Goal: Transaction & Acquisition: Download file/media

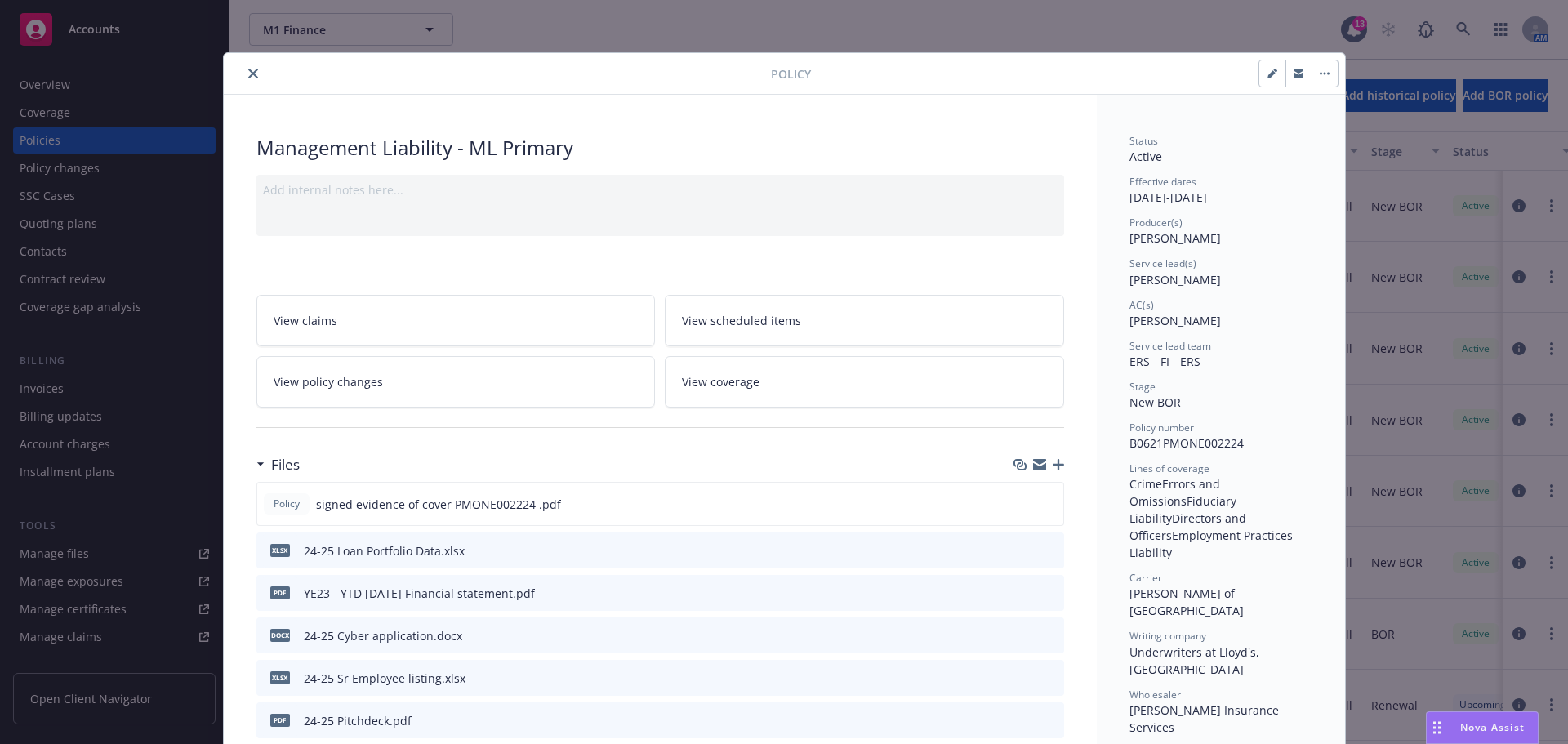
click at [249, 75] on icon "close" at bounding box center [254, 74] width 10 height 10
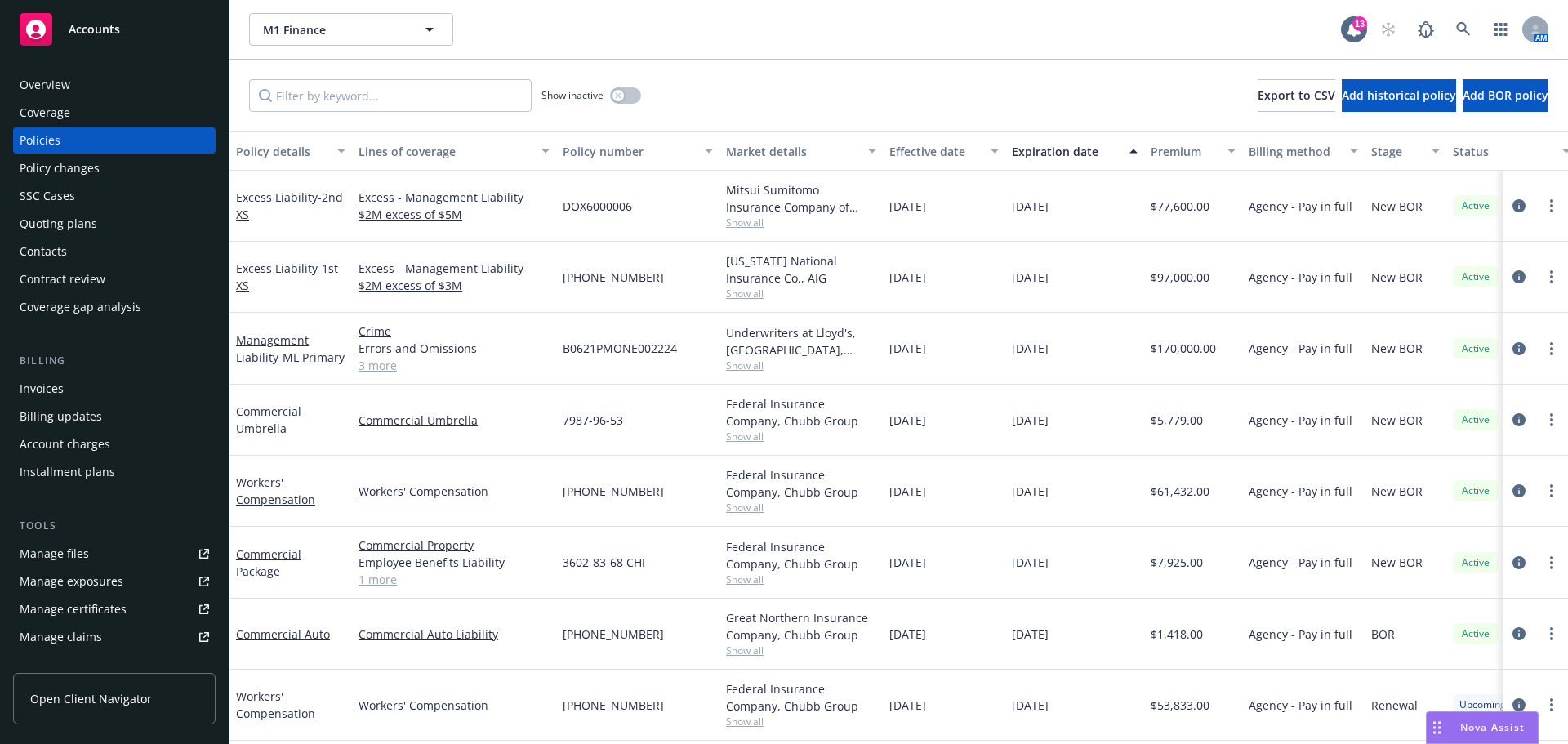
click at [66, 81] on div "Overview" at bounding box center [45, 85] width 51 height 26
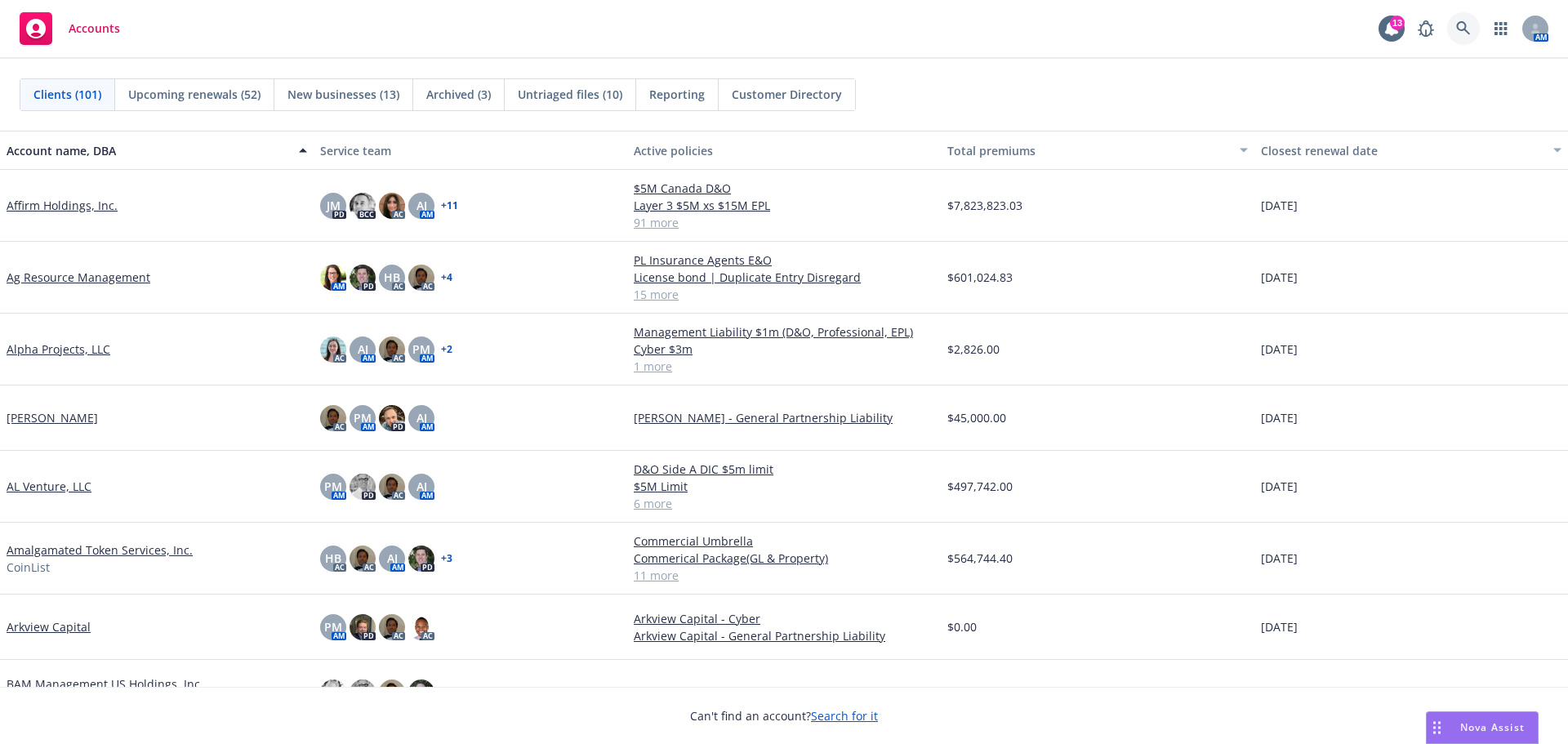
click at [1462, 30] on icon at bounding box center [1463, 28] width 14 height 14
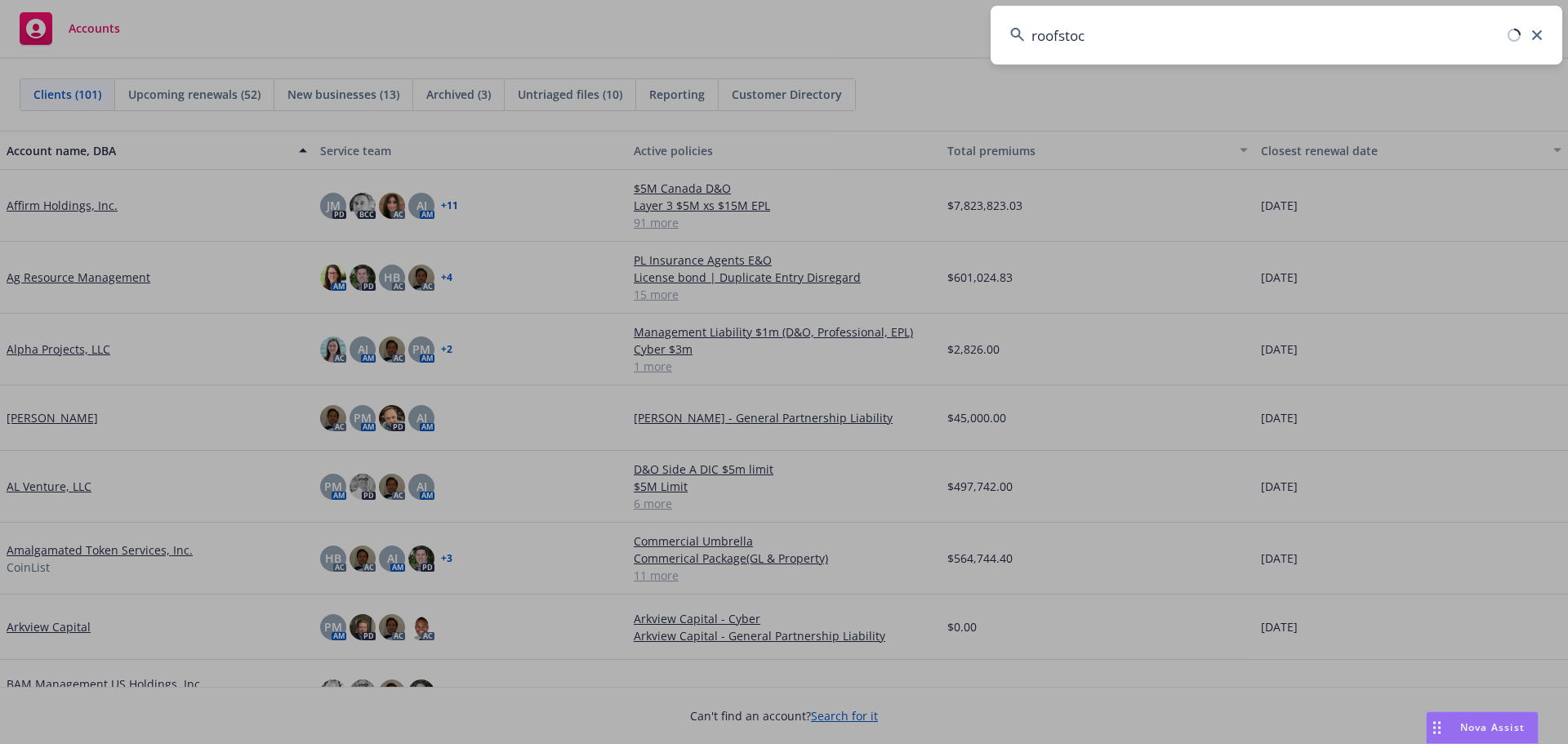
type input "roofstock"
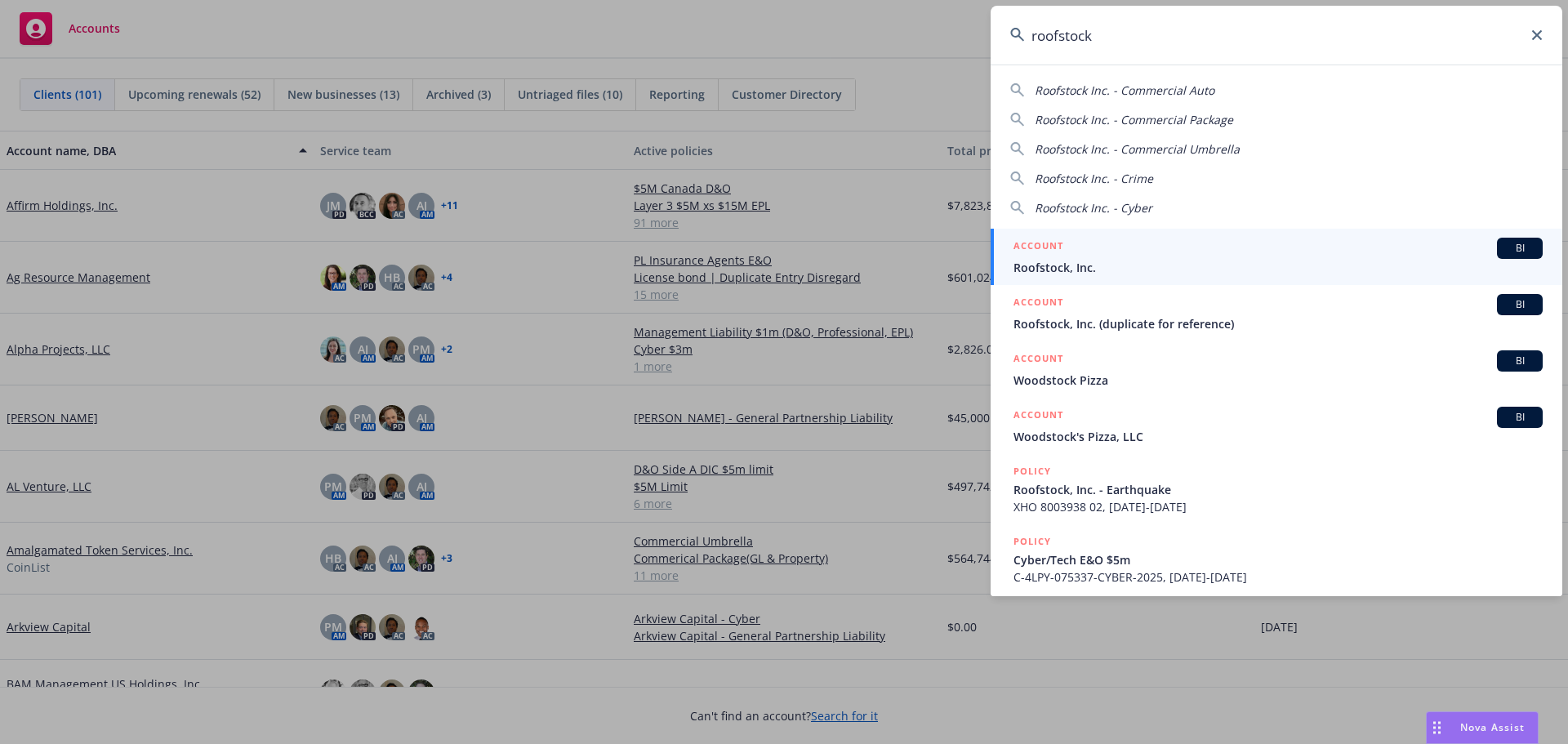
drag, startPoint x: 1181, startPoint y: 33, endPoint x: 902, endPoint y: 21, distance: 279.3
click at [902, 21] on div "roofstock Roofstock Inc. - Commercial Auto Roofstock Inc. - Commercial Package …" at bounding box center [784, 372] width 1568 height 744
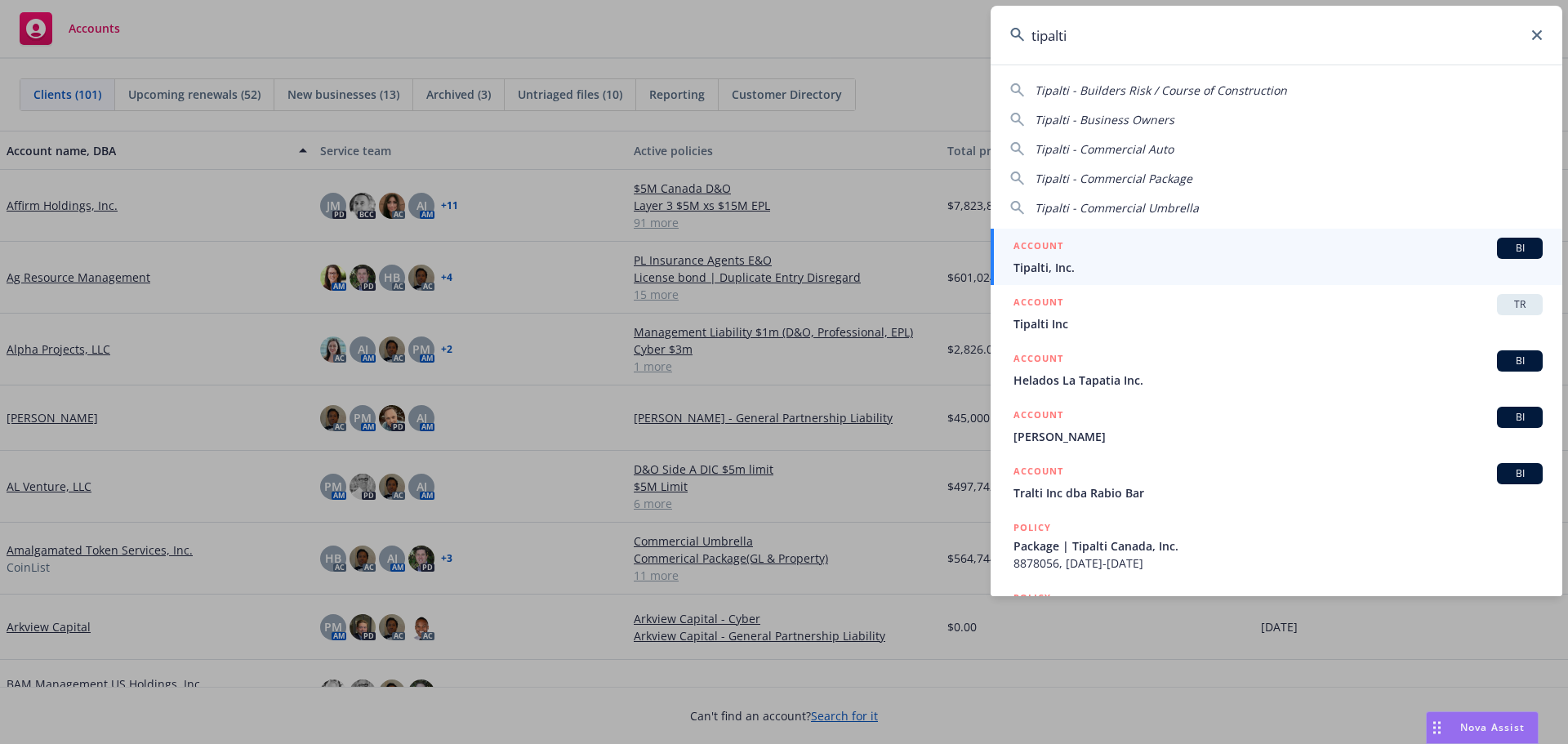
type input "tipalti"
click at [1043, 267] on span "Tipalti, Inc." at bounding box center [1278, 267] width 529 height 17
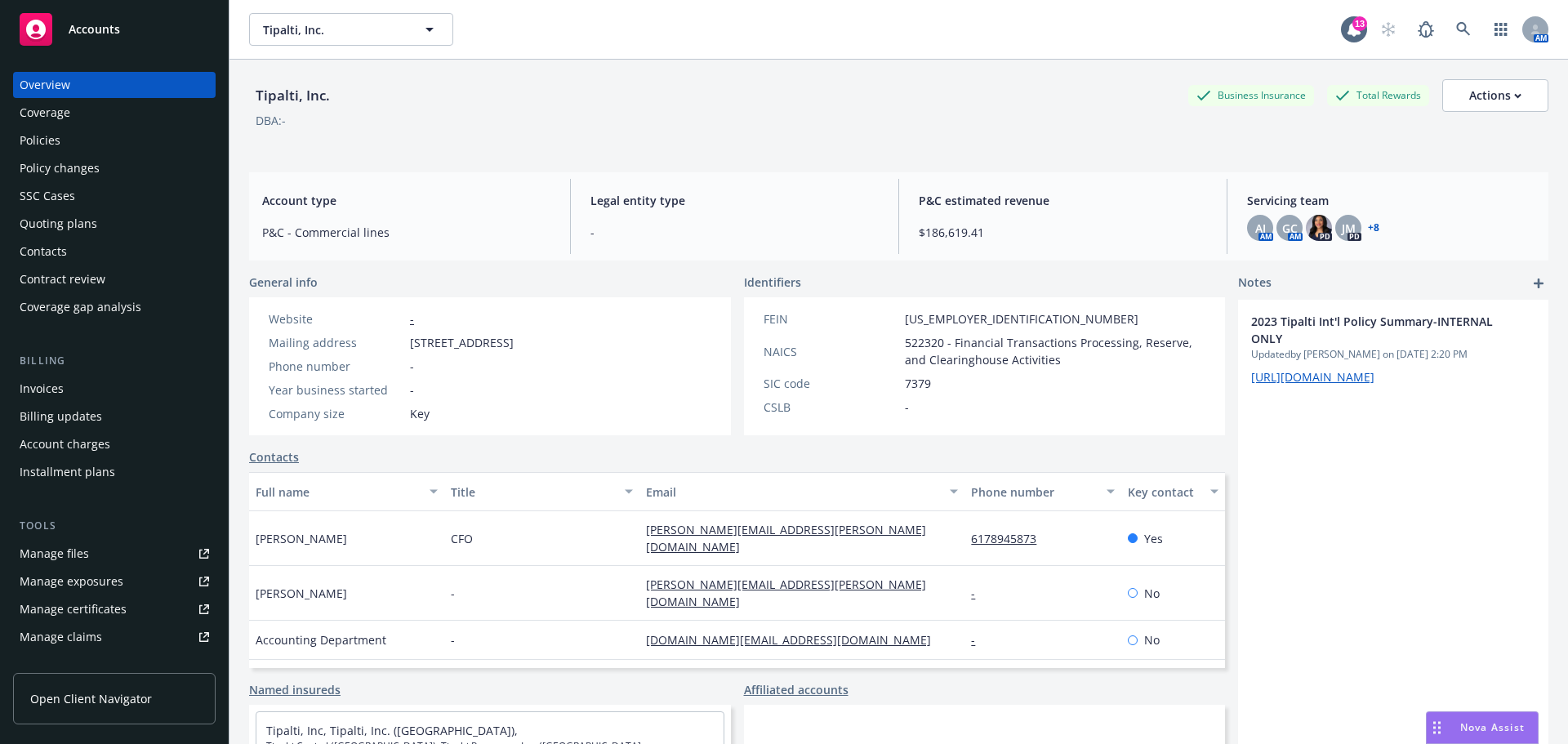
click at [48, 145] on div "Policies" at bounding box center [40, 140] width 41 height 26
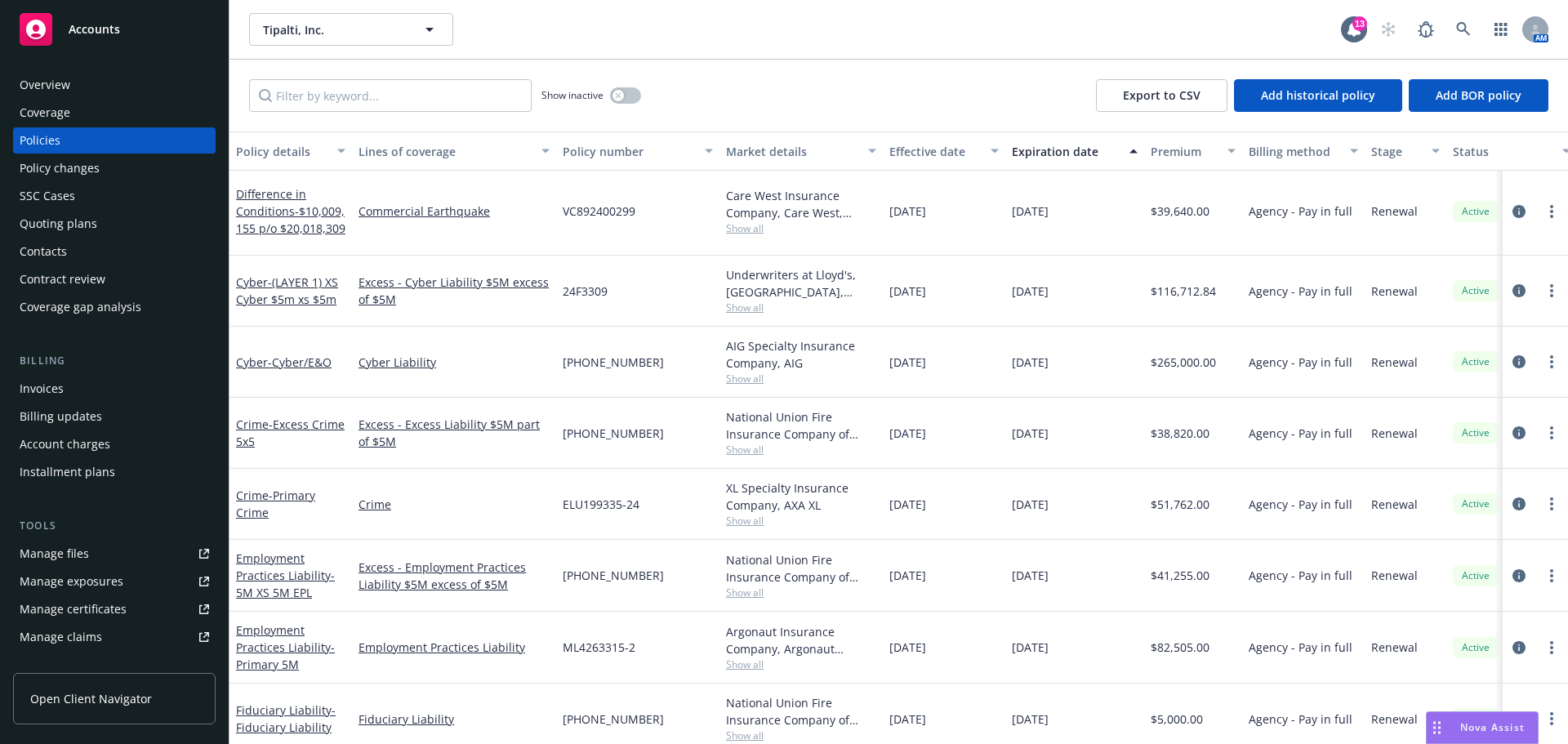
scroll to position [1225, 0]
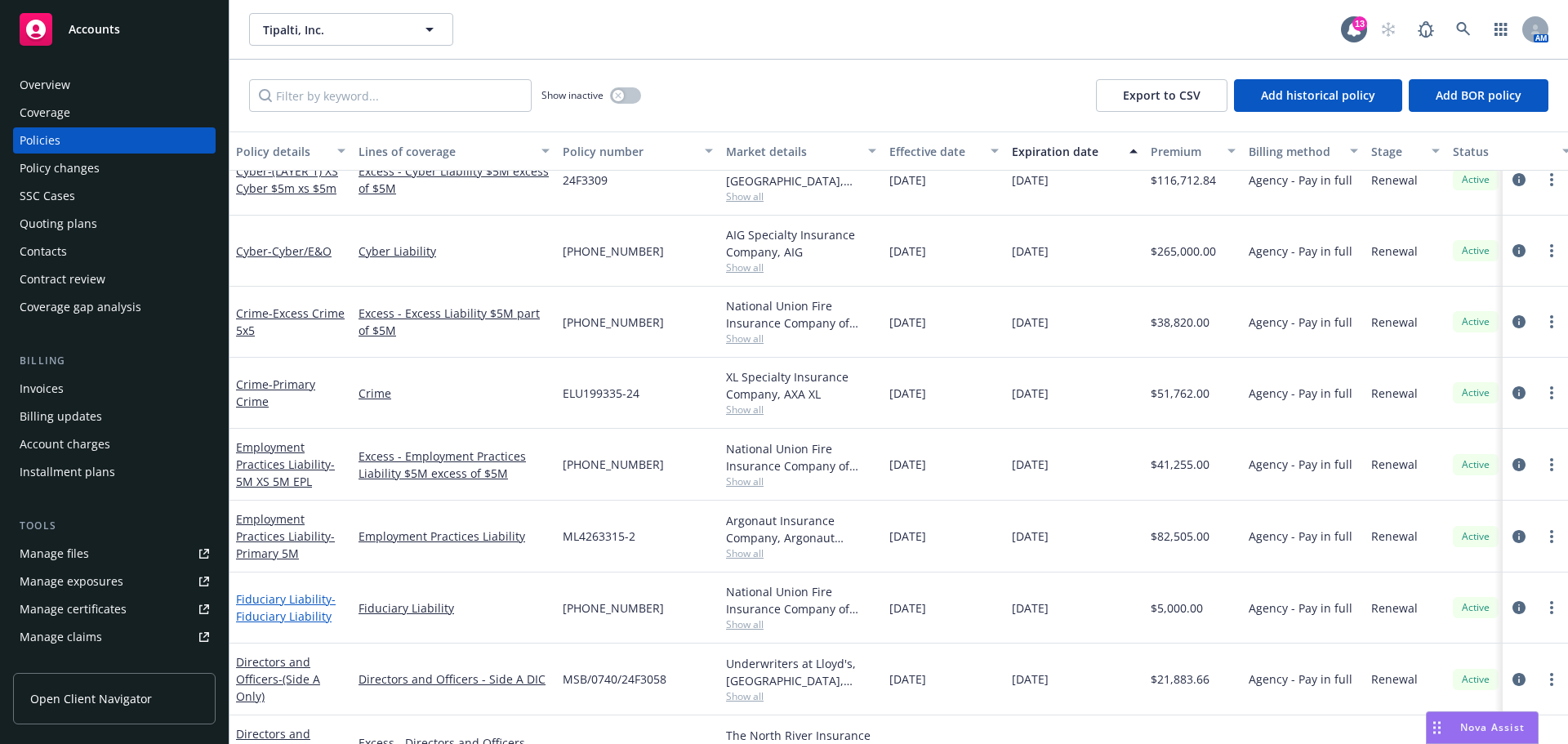
click at [284, 602] on span "- Fiduciary Liability" at bounding box center [286, 608] width 99 height 33
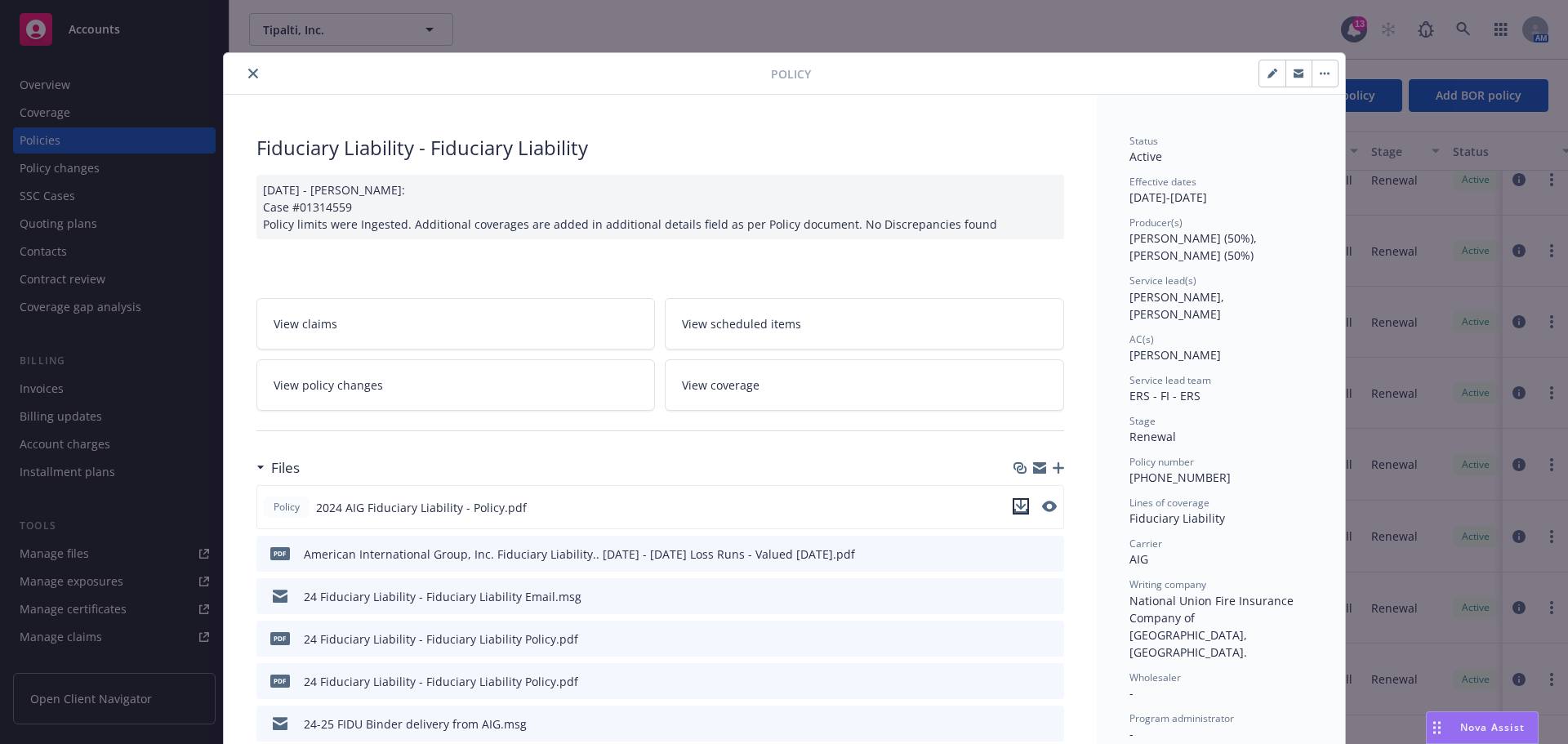
click at [1015, 509] on icon "download file" at bounding box center [1021, 506] width 13 height 13
click at [249, 76] on icon "close" at bounding box center [254, 74] width 10 height 10
